Goal: Task Accomplishment & Management: Manage account settings

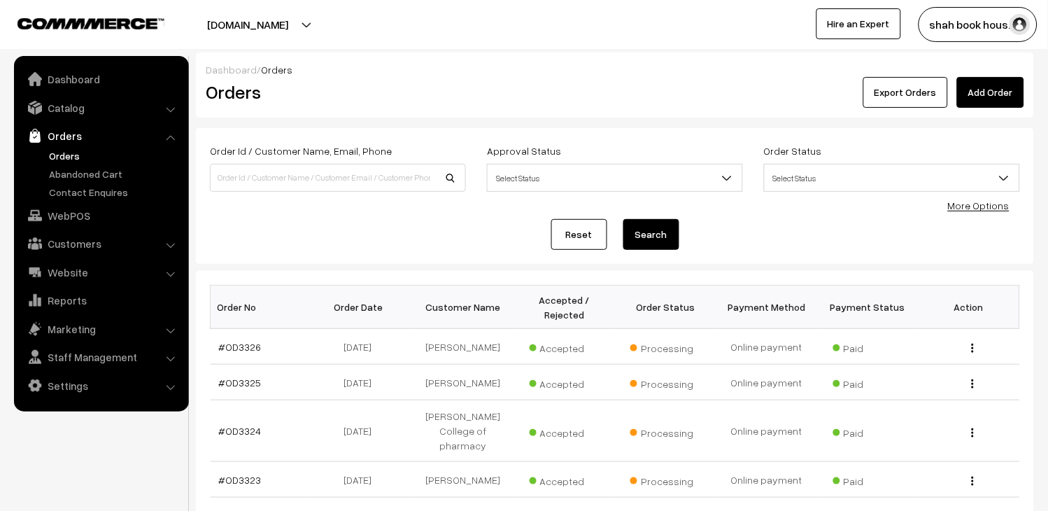
click at [69, 152] on link "Orders" at bounding box center [114, 155] width 139 height 15
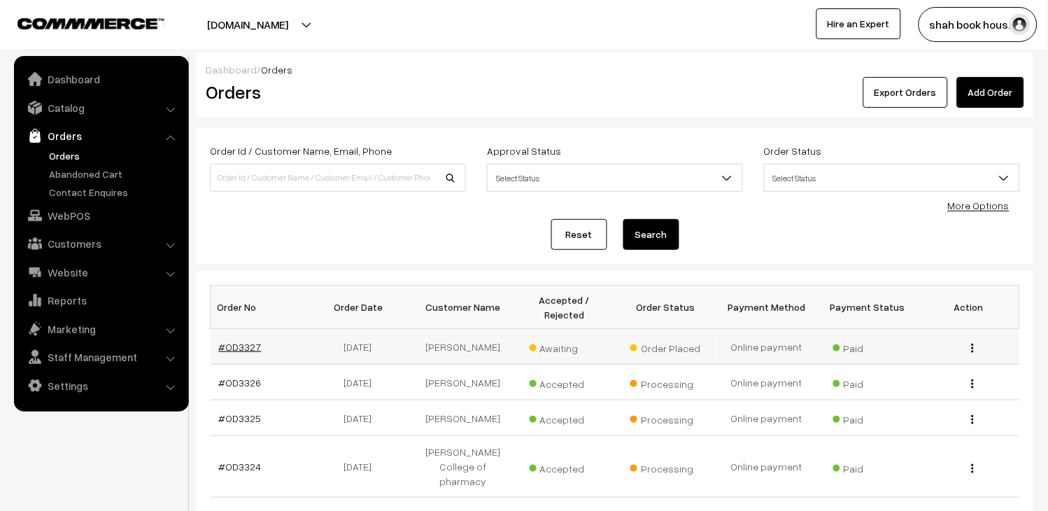
click at [253, 348] on link "#OD3327" at bounding box center [240, 347] width 43 height 12
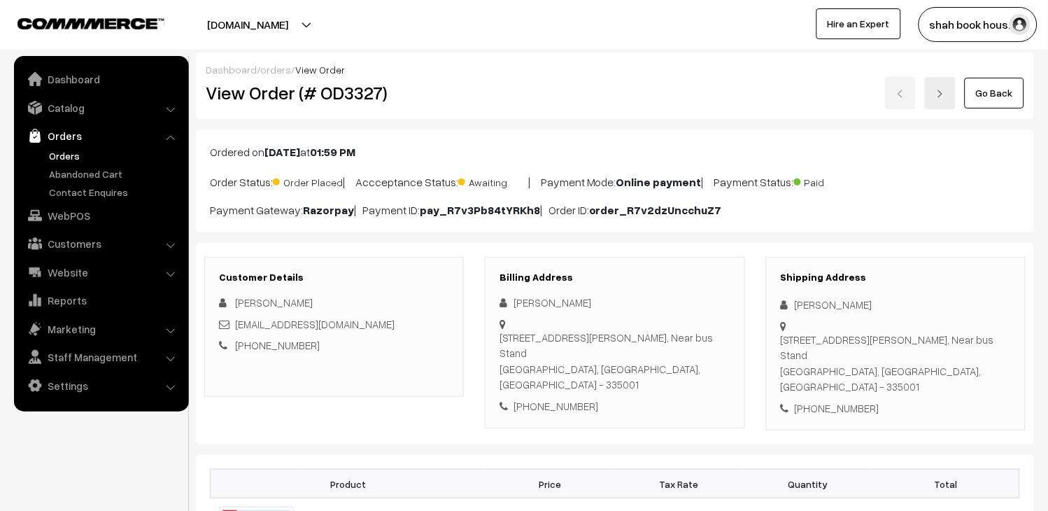
click at [339, 318] on div "ht8772@gmail.com" at bounding box center [334, 324] width 230 height 16
click at [343, 318] on div "ht8772@gmail.com" at bounding box center [334, 324] width 230 height 16
click at [344, 319] on div "ht8772@gmail.com" at bounding box center [334, 324] width 230 height 16
click at [344, 320] on div "[EMAIL_ADDRESS][DOMAIN_NAME]" at bounding box center [334, 324] width 230 height 16
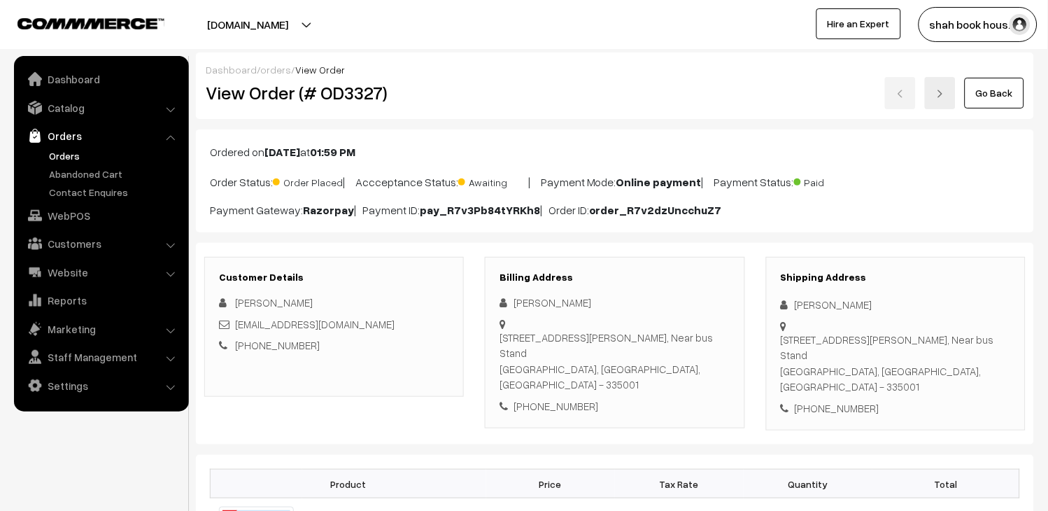
click at [341, 330] on div "[EMAIL_ADDRESS][DOMAIN_NAME]" at bounding box center [334, 324] width 230 height 16
copy div "[EMAIL_ADDRESS][DOMAIN_NAME]"
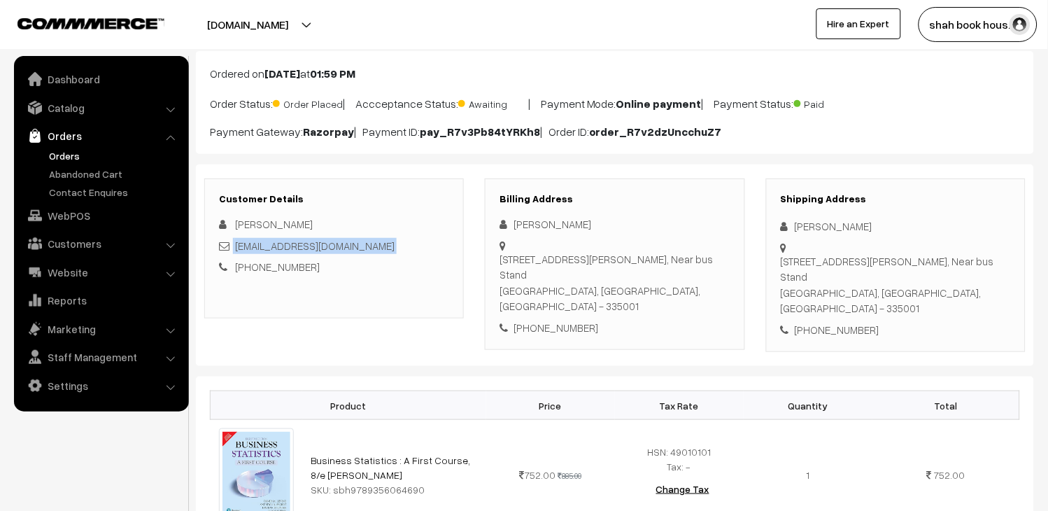
scroll to position [78, 0]
copy div "[EMAIL_ADDRESS][DOMAIN_NAME]"
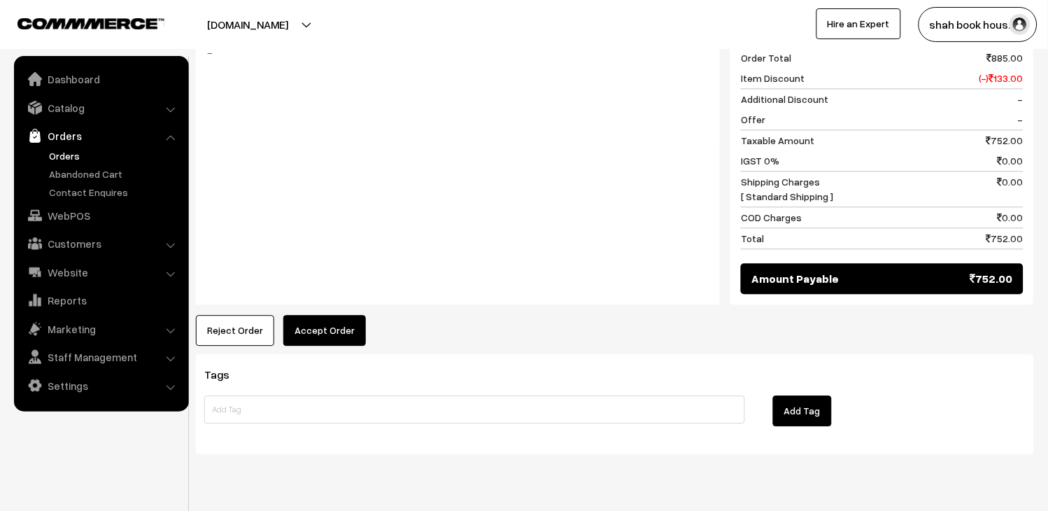
click at [337, 315] on button "Accept Order" at bounding box center [324, 330] width 83 height 31
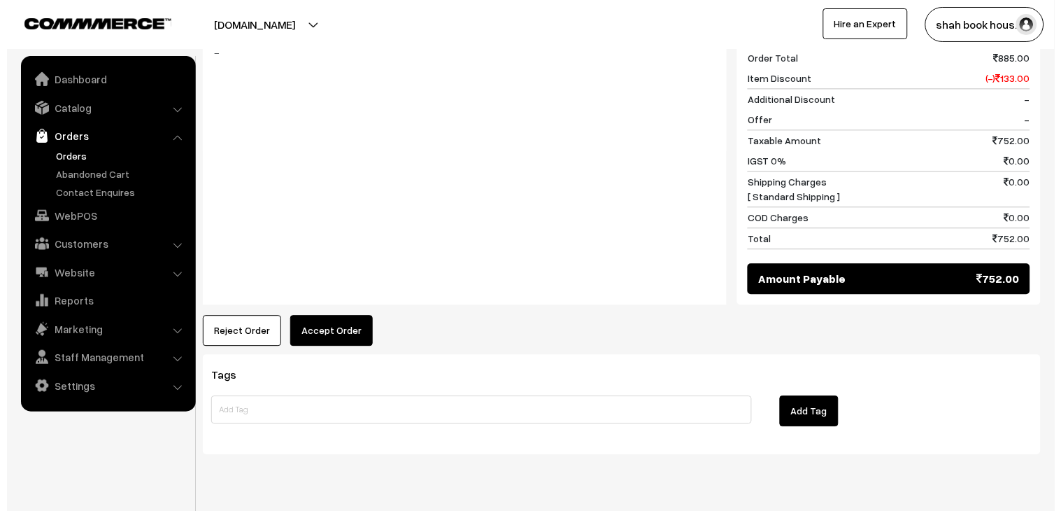
scroll to position [644, 0]
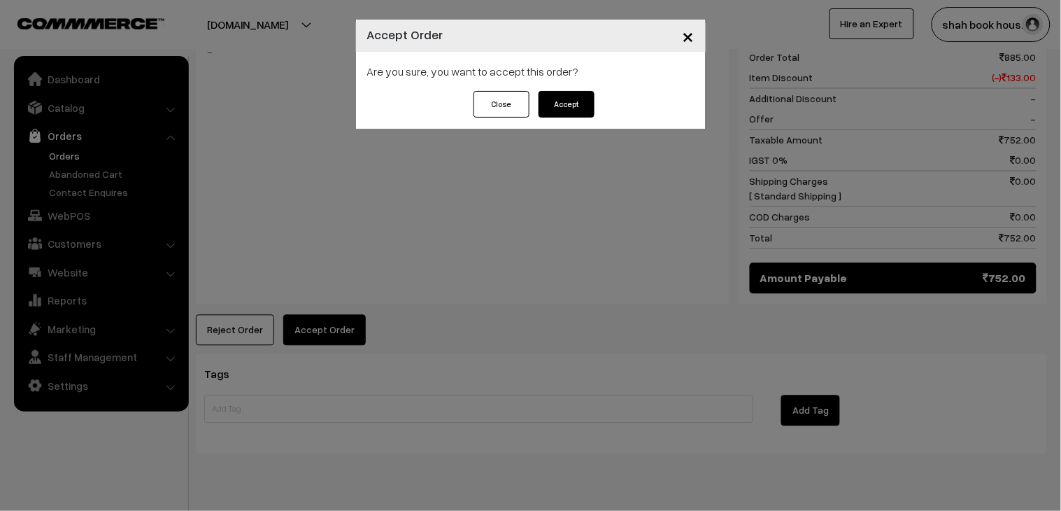
click at [575, 102] on button "Accept" at bounding box center [567, 104] width 56 height 27
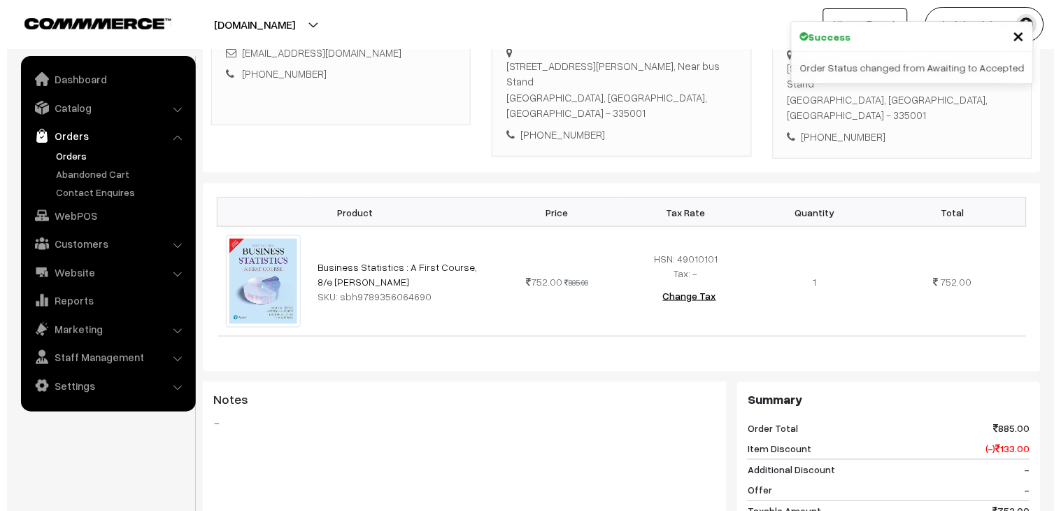
scroll to position [544, 0]
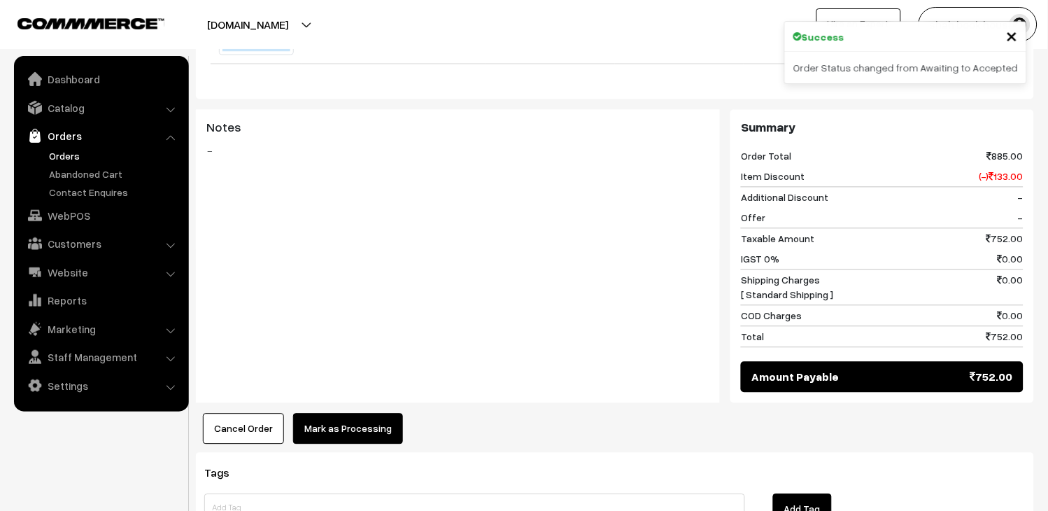
click at [351, 413] on button "Mark as Processing" at bounding box center [348, 428] width 110 height 31
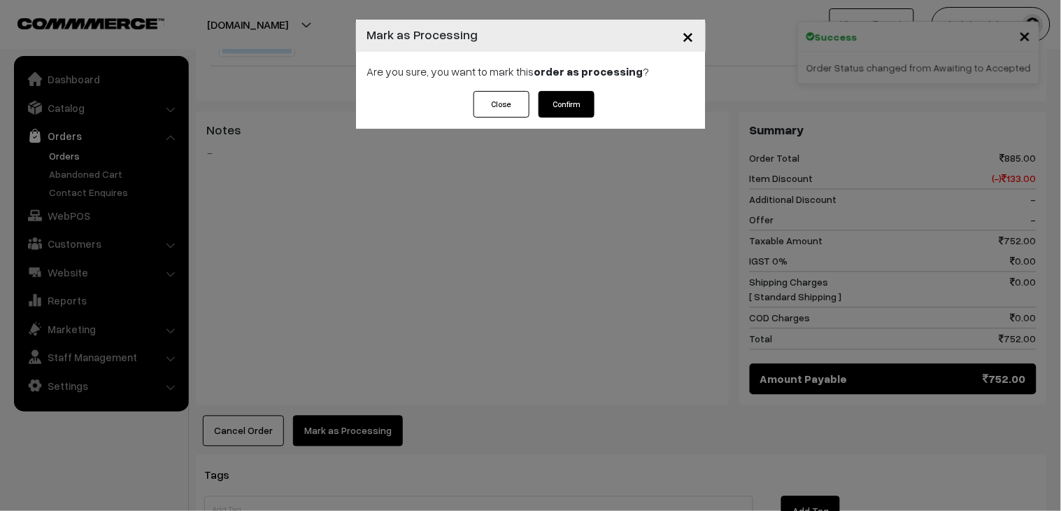
click at [557, 101] on button "Confirm" at bounding box center [567, 104] width 56 height 27
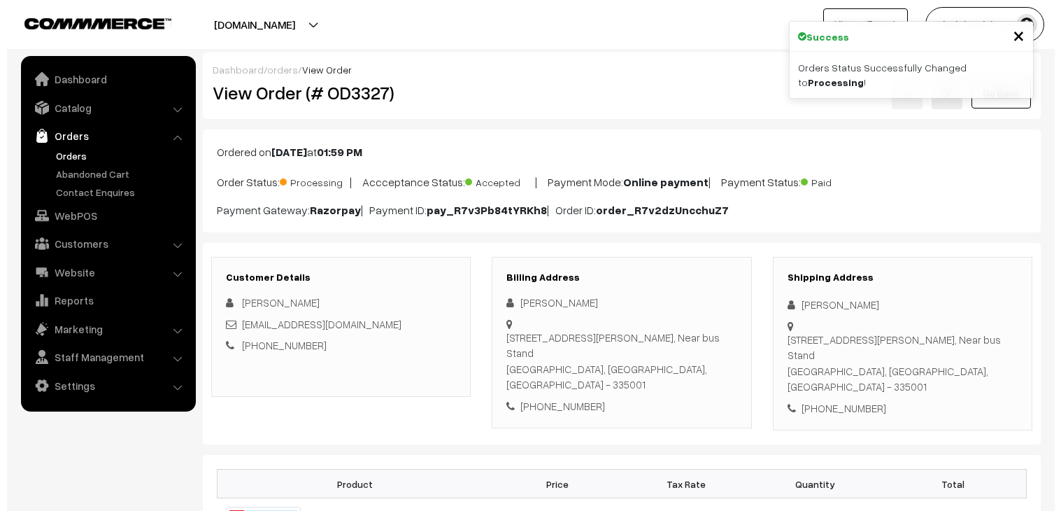
scroll to position [544, 0]
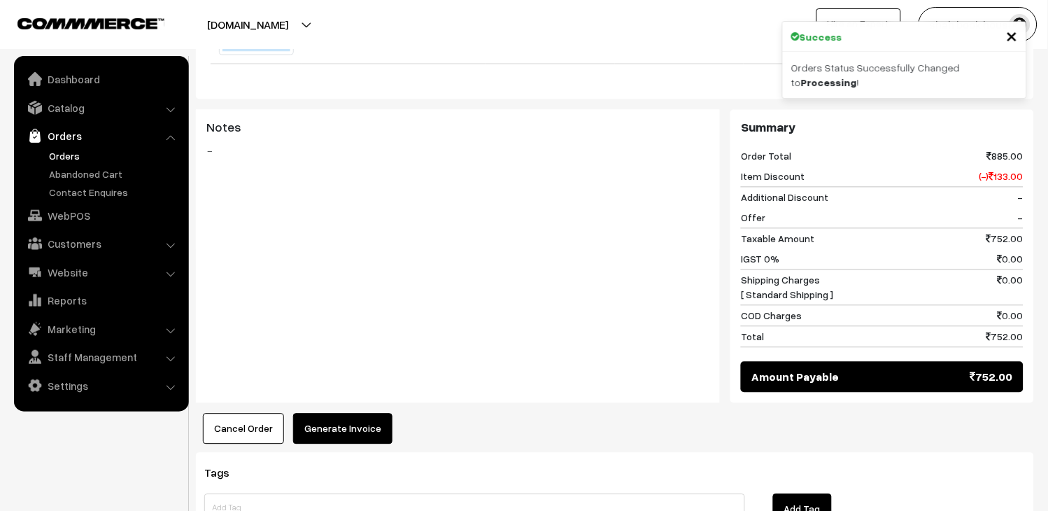
click at [354, 413] on button "Generate Invoice" at bounding box center [342, 428] width 99 height 31
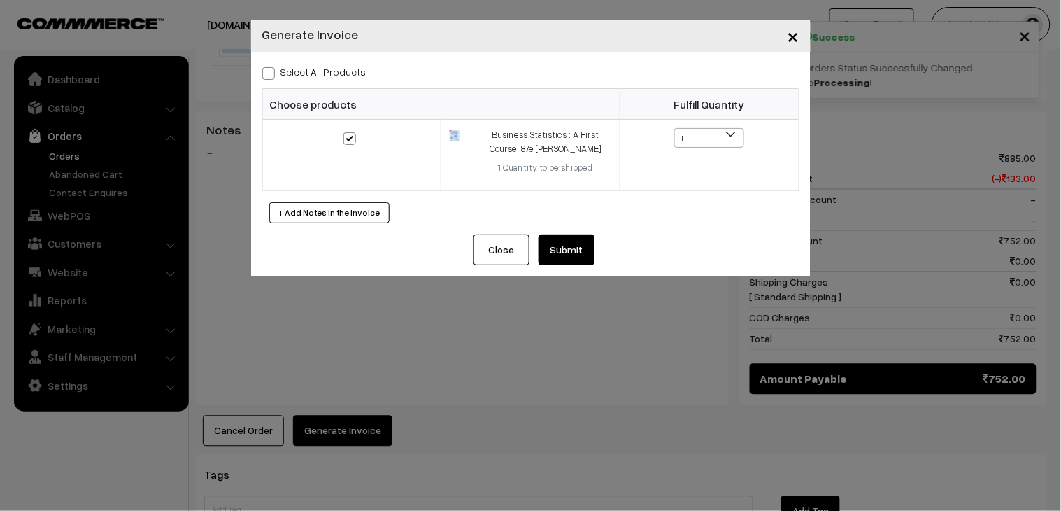
click at [588, 257] on button "Submit" at bounding box center [567, 249] width 56 height 31
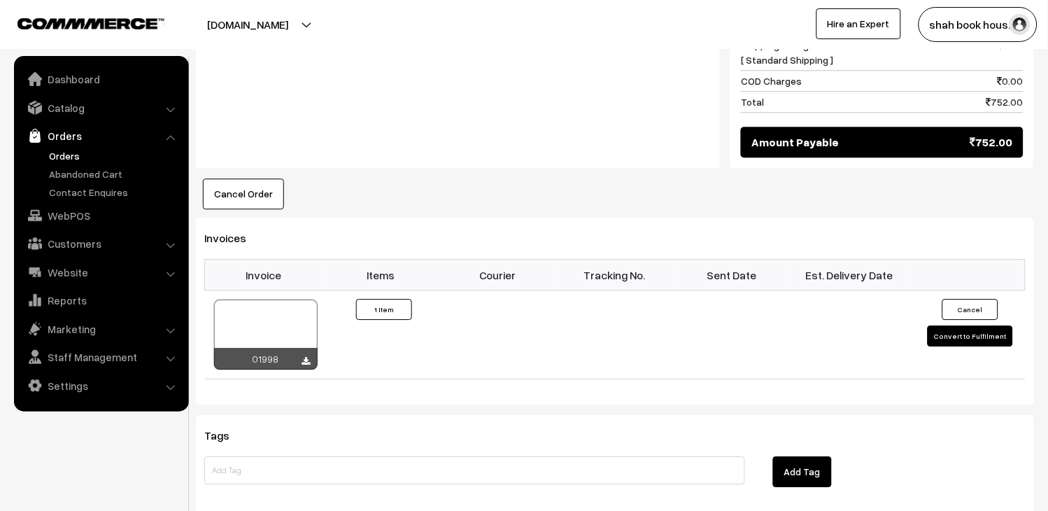
scroll to position [777, 0]
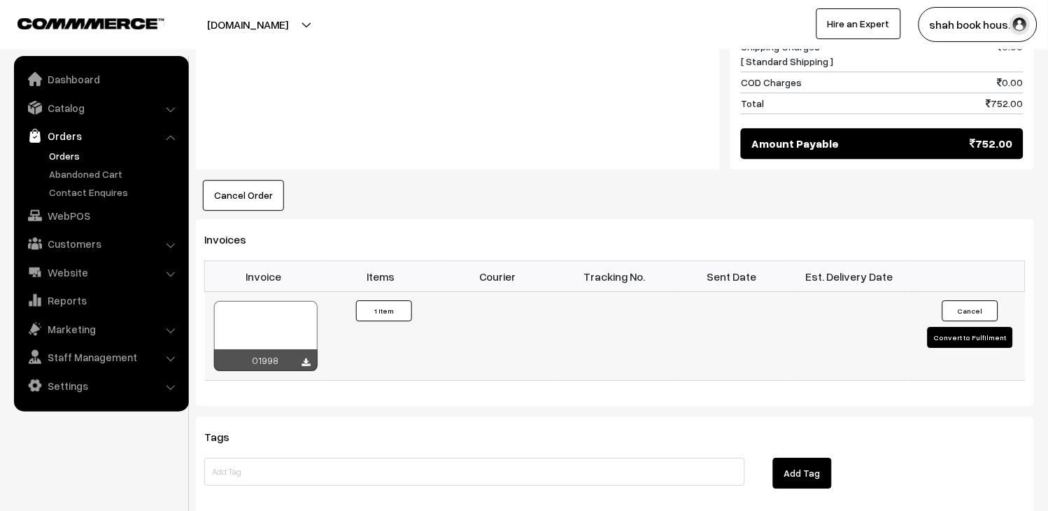
click at [304, 301] on div at bounding box center [266, 336] width 104 height 70
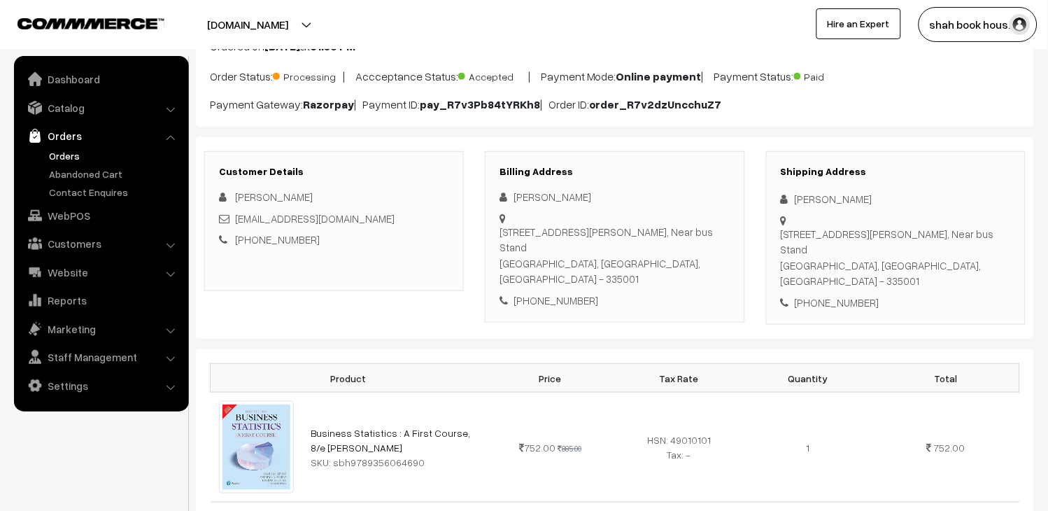
scroll to position [0, 0]
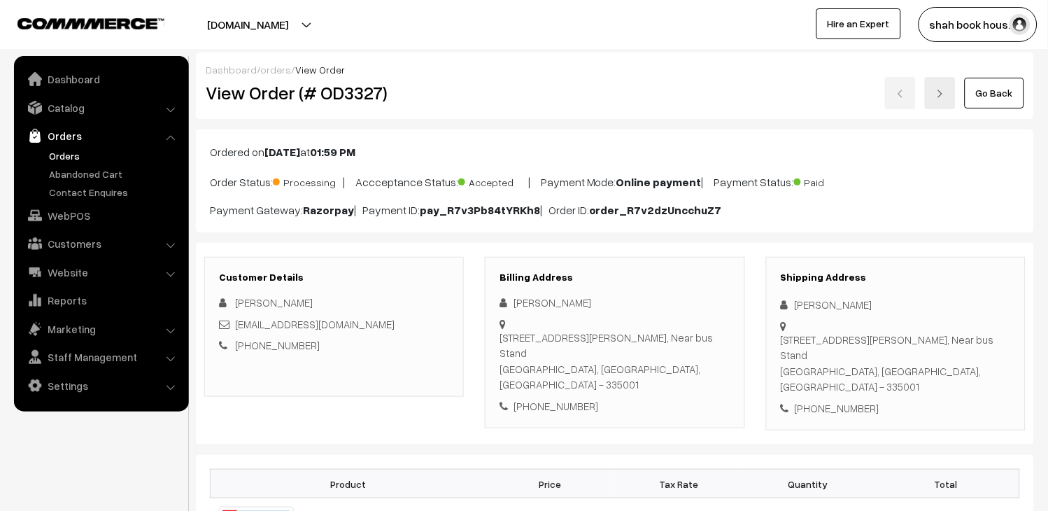
click at [58, 144] on link "Orders" at bounding box center [100, 135] width 167 height 25
click at [64, 151] on link "Orders" at bounding box center [114, 155] width 139 height 15
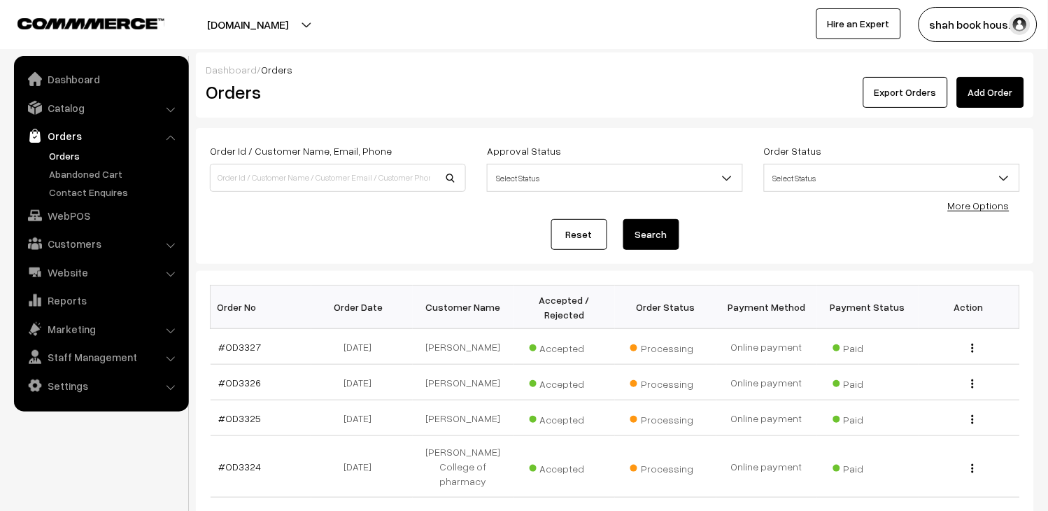
click at [410, 161] on div "Order Id / Customer Name, Email, Phone" at bounding box center [338, 167] width 256 height 50
click at [439, 171] on input at bounding box center [338, 178] width 256 height 28
type input "OD3131"
click at [633, 231] on button "Search" at bounding box center [651, 234] width 56 height 31
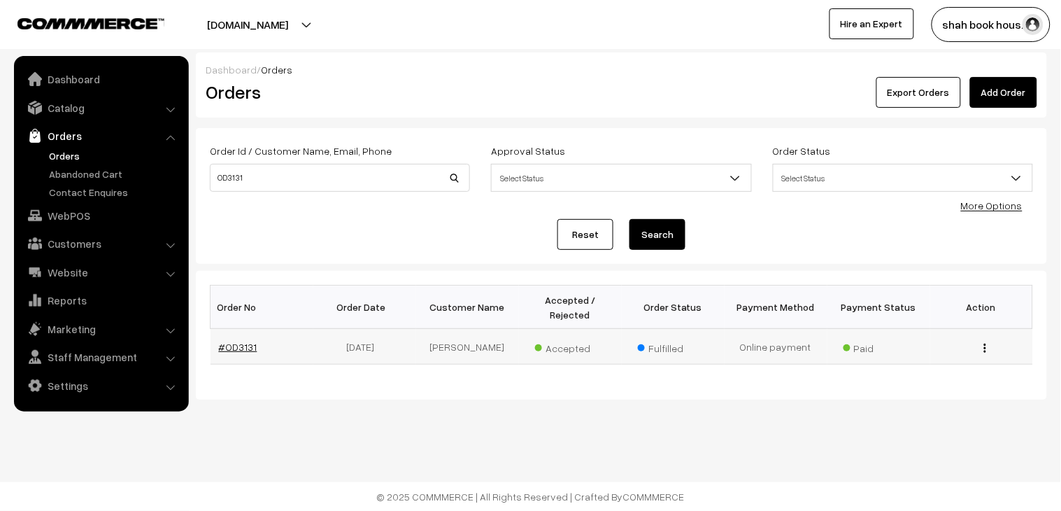
click at [248, 341] on link "#OD3131" at bounding box center [238, 347] width 38 height 12
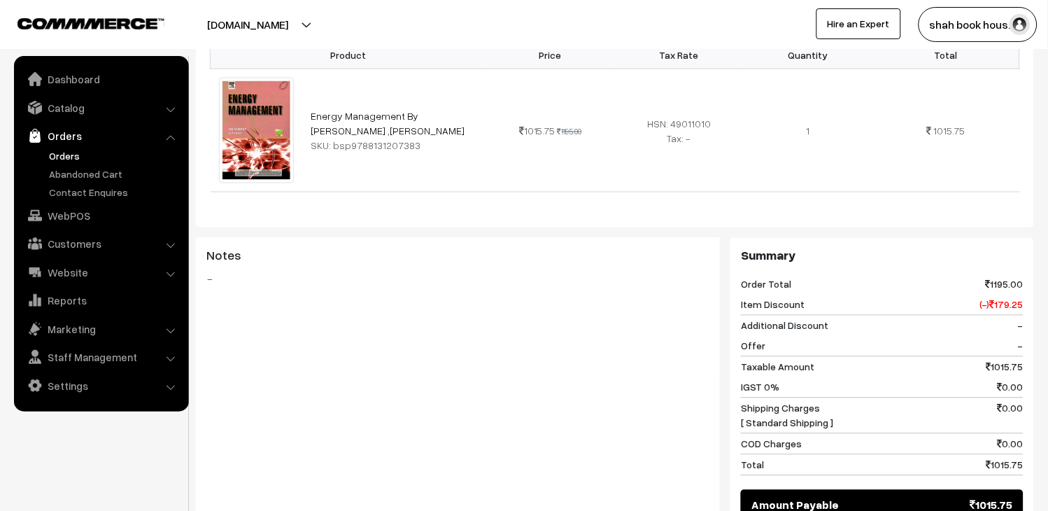
scroll to position [809, 0]
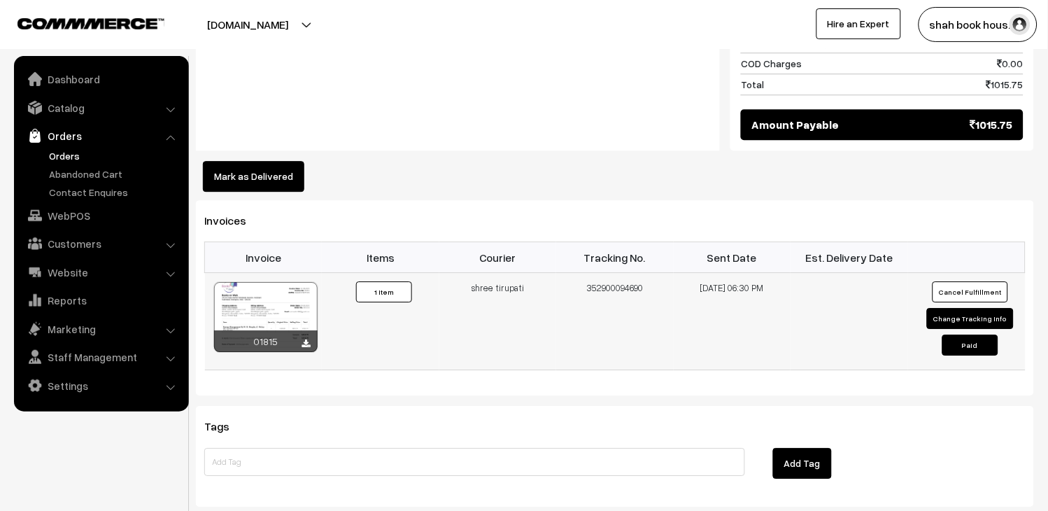
click at [303, 283] on div at bounding box center [266, 317] width 104 height 70
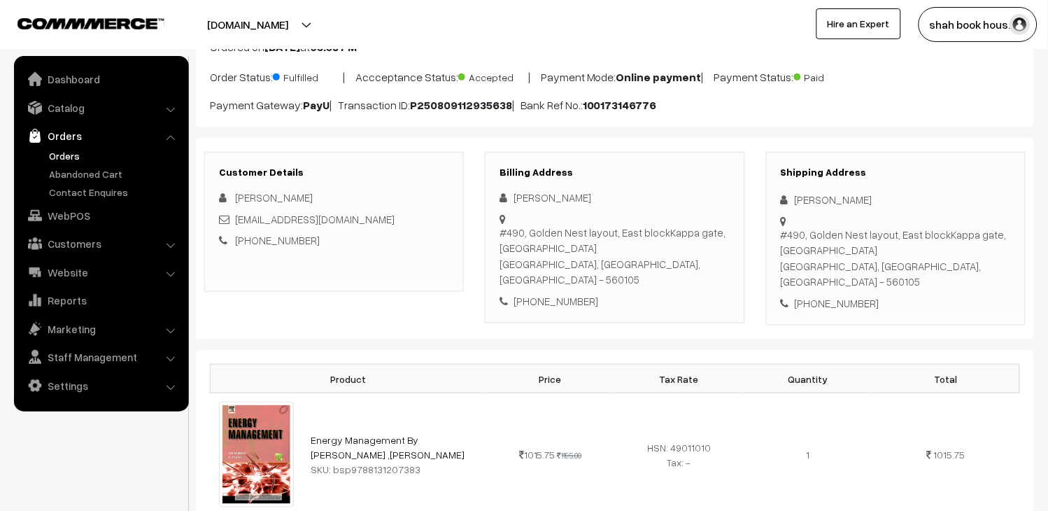
scroll to position [0, 0]
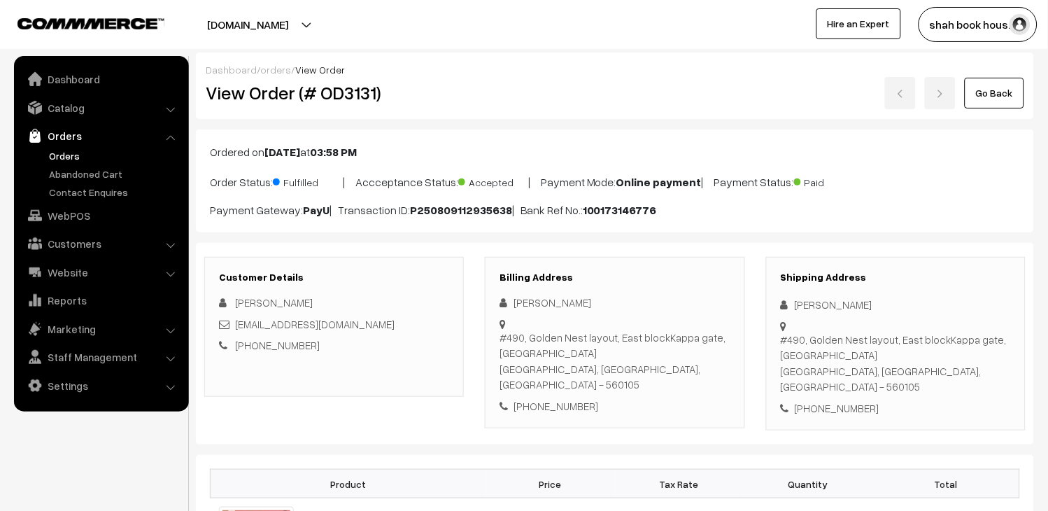
click at [1017, 81] on link "Go Back" at bounding box center [994, 93] width 59 height 31
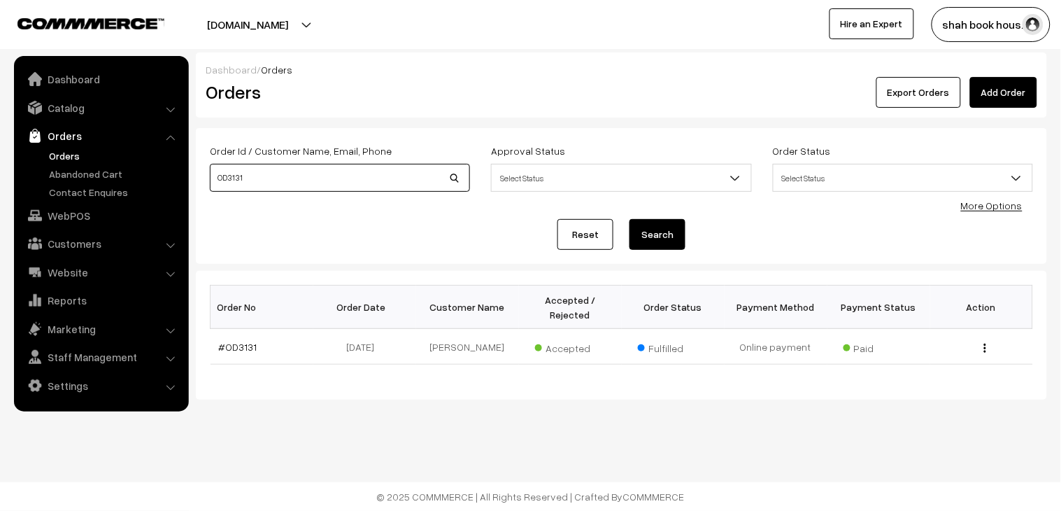
click at [339, 181] on input "OD3131" at bounding box center [340, 178] width 260 height 28
type input "OD3140"
click at [659, 239] on button "Search" at bounding box center [658, 234] width 56 height 31
click at [243, 341] on link "#OD3140" at bounding box center [239, 347] width 41 height 12
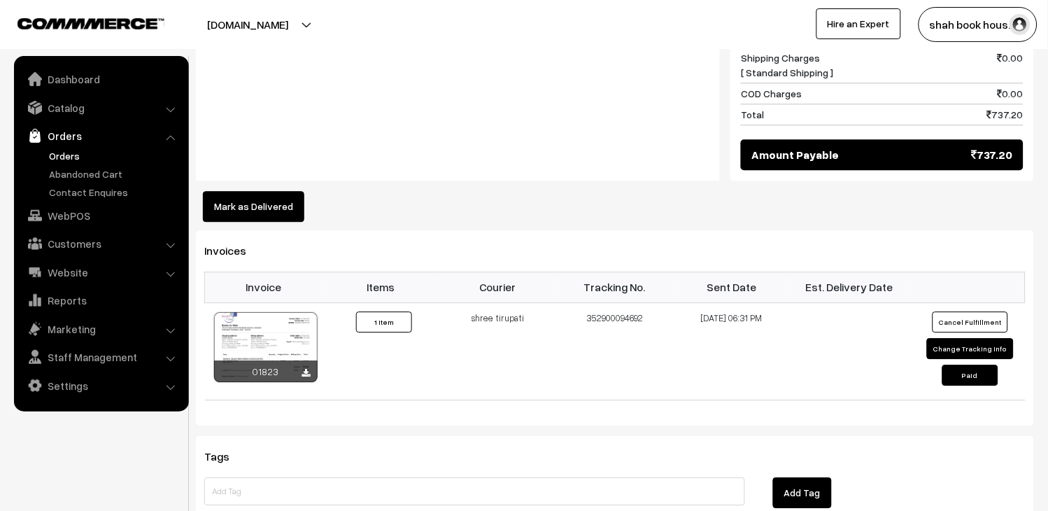
scroll to position [777, 0]
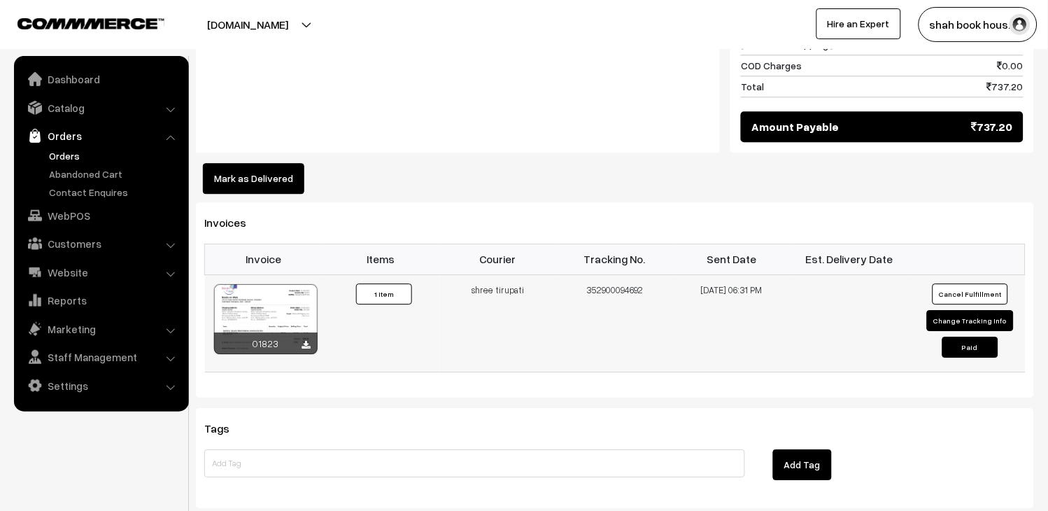
click at [291, 291] on div at bounding box center [266, 319] width 104 height 70
click at [81, 152] on link "Orders" at bounding box center [114, 155] width 139 height 15
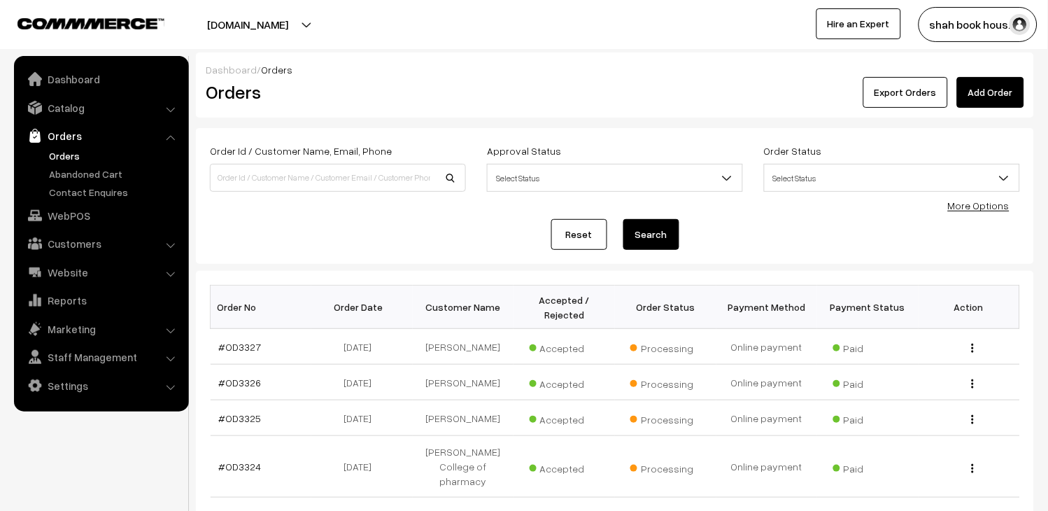
click at [62, 146] on li "Orders Orders" at bounding box center [101, 161] width 168 height 76
click at [67, 157] on link "Orders" at bounding box center [114, 155] width 139 height 15
click at [66, 155] on link "Orders" at bounding box center [114, 155] width 139 height 15
drag, startPoint x: 0, startPoint y: 0, endPoint x: 66, endPoint y: 155, distance: 168.0
click at [66, 155] on link "Orders" at bounding box center [114, 155] width 139 height 15
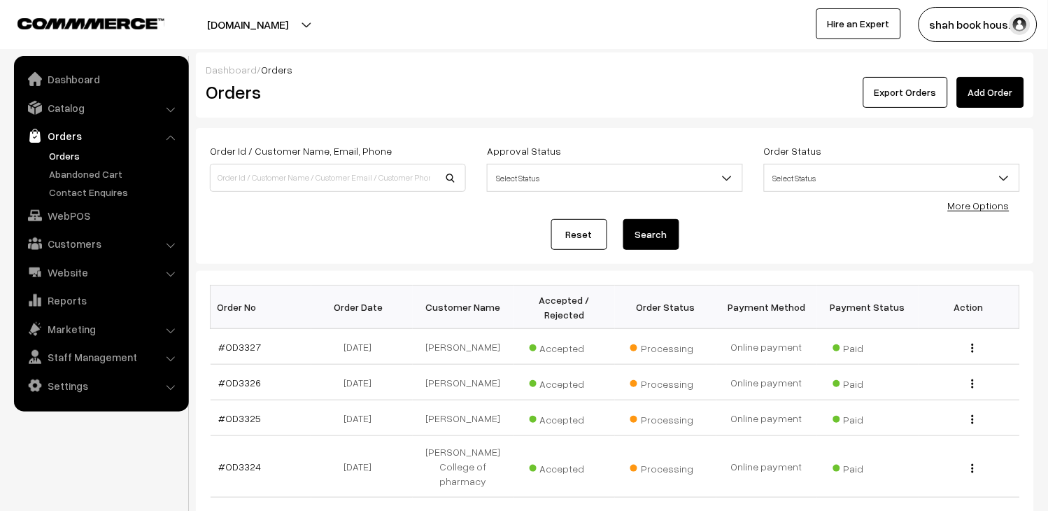
click at [68, 151] on link "Orders" at bounding box center [114, 155] width 139 height 15
